Goal: Transaction & Acquisition: Purchase product/service

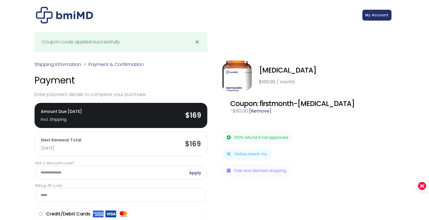
scroll to position [114, 0]
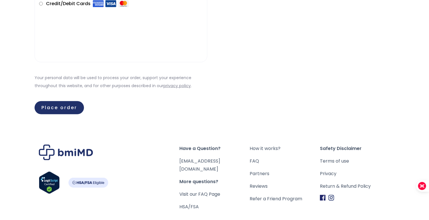
scroll to position [244, 0]
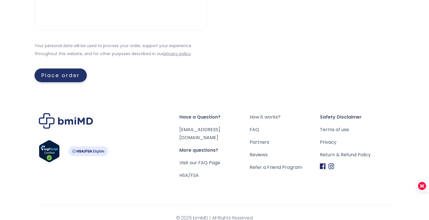
click at [64, 73] on button "Place order" at bounding box center [61, 76] width 52 height 14
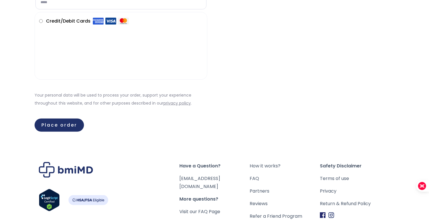
scroll to position [204, 0]
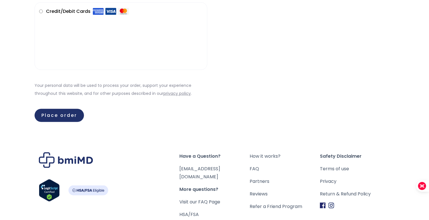
click at [53, 115] on button "Place order" at bounding box center [59, 115] width 49 height 13
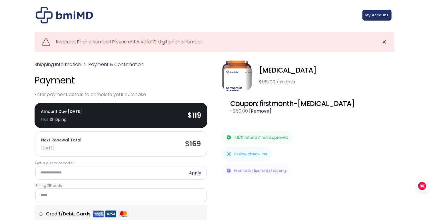
scroll to position [1, 0]
click at [118, 38] on div "Incorrect Phone Number! Please enter valid 10 digit phone number." at bounding box center [129, 42] width 147 height 8
drag, startPoint x: 124, startPoint y: 38, endPoint x: 110, endPoint y: 36, distance: 14.4
click at [123, 38] on div "Incorrect Phone Number! Please enter valid 10 digit phone number." at bounding box center [129, 42] width 147 height 8
drag, startPoint x: 110, startPoint y: 36, endPoint x: 90, endPoint y: 37, distance: 19.7
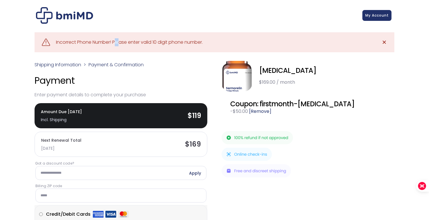
click at [97, 38] on div "Incorrect Phone Number! Please enter valid 10 digit phone number." at bounding box center [129, 42] width 147 height 8
click at [64, 38] on div "Incorrect Phone Number! Please enter valid 10 digit phone number." at bounding box center [129, 42] width 147 height 8
click at [63, 38] on div "Incorrect Phone Number! Please enter valid 10 digit phone number." at bounding box center [129, 42] width 147 height 8
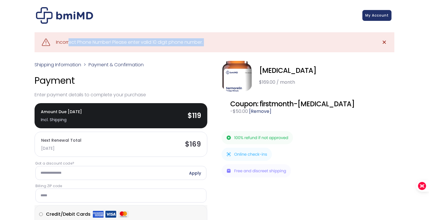
click at [63, 38] on div "Incorrect Phone Number! Please enter valid 10 digit phone number." at bounding box center [129, 42] width 147 height 8
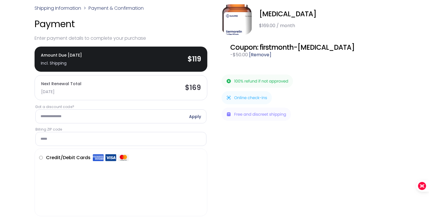
scroll to position [0, 0]
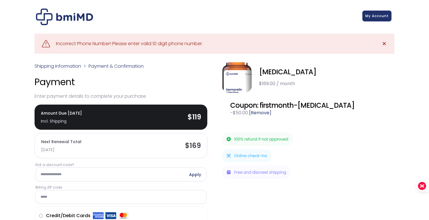
drag, startPoint x: 372, startPoint y: 24, endPoint x: 369, endPoint y: 15, distance: 9.4
click at [369, 17] on div ".path{fill:none;stroke:#333;stroke-miterlimit:10;stroke-width:1.5px;} My Accoun…" at bounding box center [215, 17] width 416 height 22
click at [371, 16] on span "My Account" at bounding box center [377, 15] width 23 height 5
